Goal: Task Accomplishment & Management: Use online tool/utility

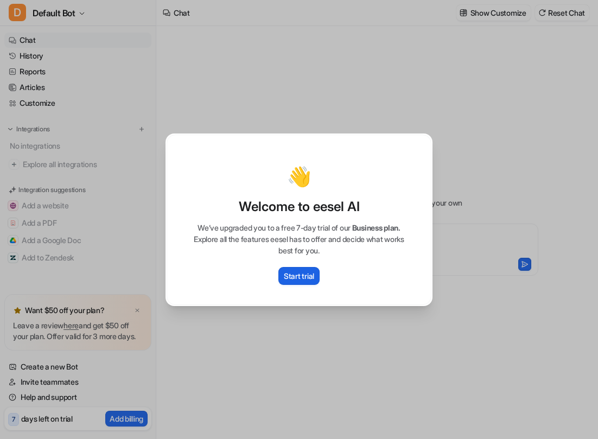
type textarea "**********"
click at [302, 275] on p "Start trial" at bounding box center [299, 275] width 30 height 11
